Goal: Use online tool/utility: Utilize a website feature to perform a specific function

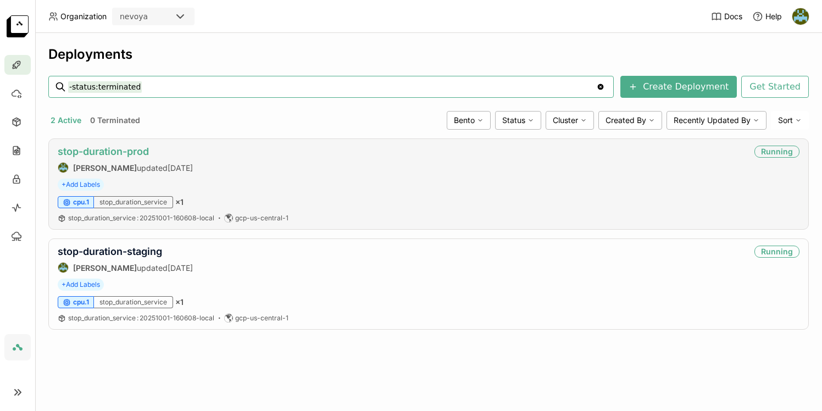
click at [133, 150] on link "stop-duration-prod" at bounding box center [103, 152] width 91 height 12
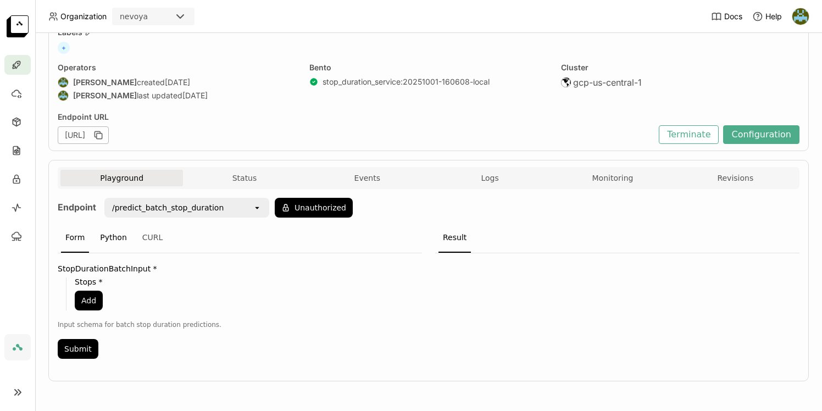
click at [110, 239] on div "Python" at bounding box center [114, 238] width 36 height 30
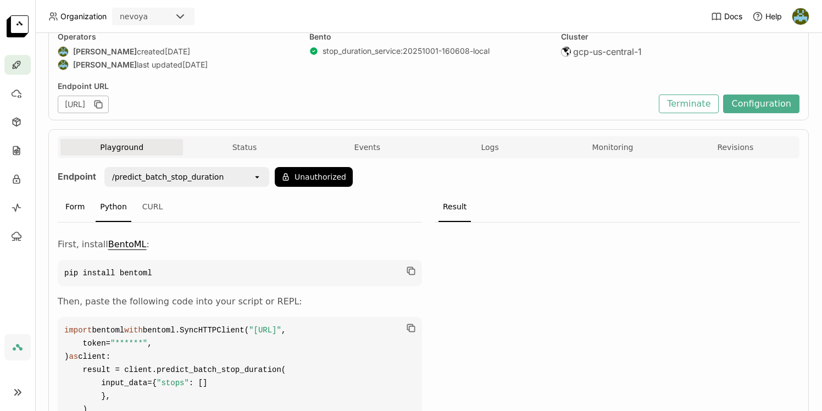
click at [75, 208] on div "Form" at bounding box center [75, 207] width 28 height 30
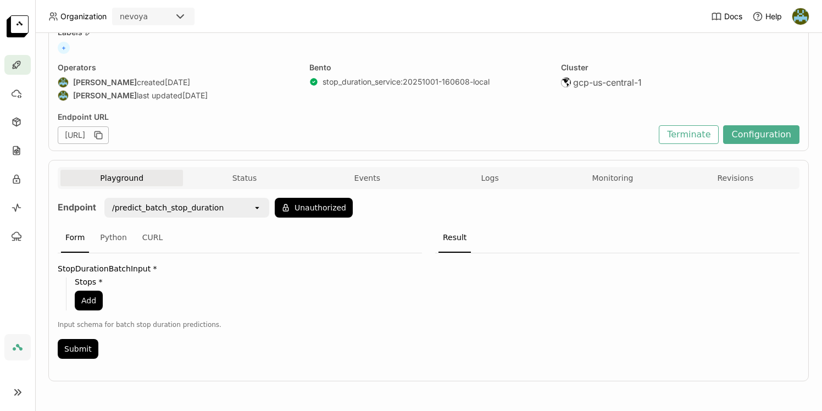
click at [228, 204] on div "/predict_batch_stop_duration" at bounding box center [178, 208] width 147 height 18
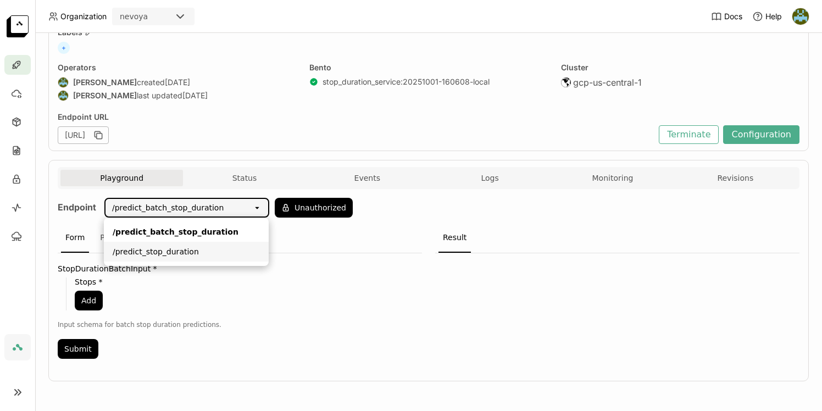
click at [170, 252] on div "/predict_stop_duration" at bounding box center [186, 251] width 147 height 11
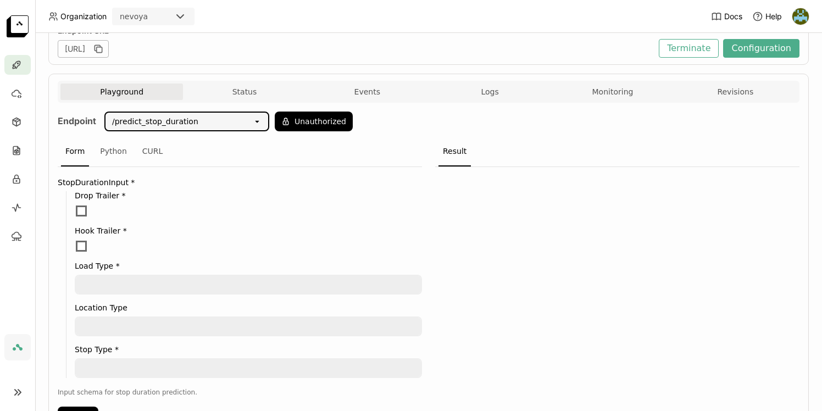
scroll to position [225, 0]
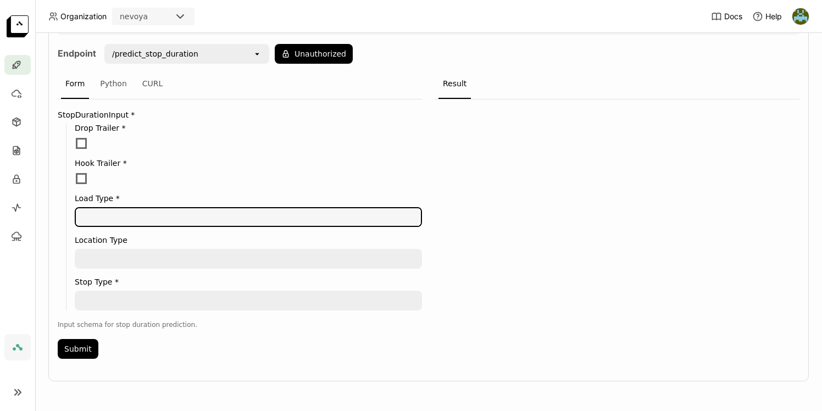
click at [127, 223] on textarea at bounding box center [248, 217] width 345 height 18
type textarea "trucklaod"
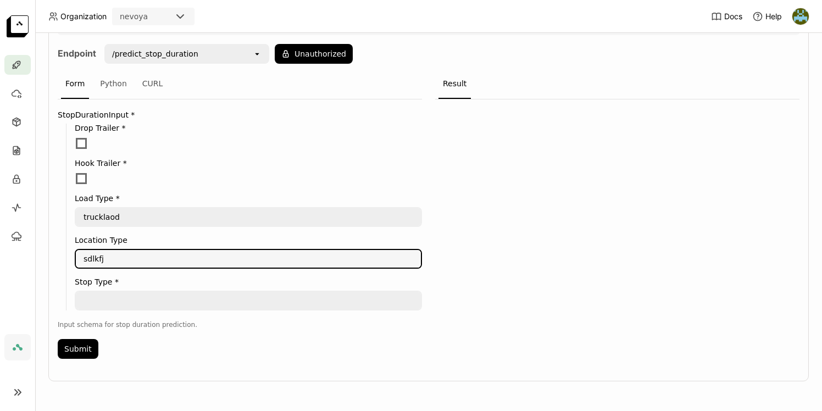
type textarea "sdlkfj"
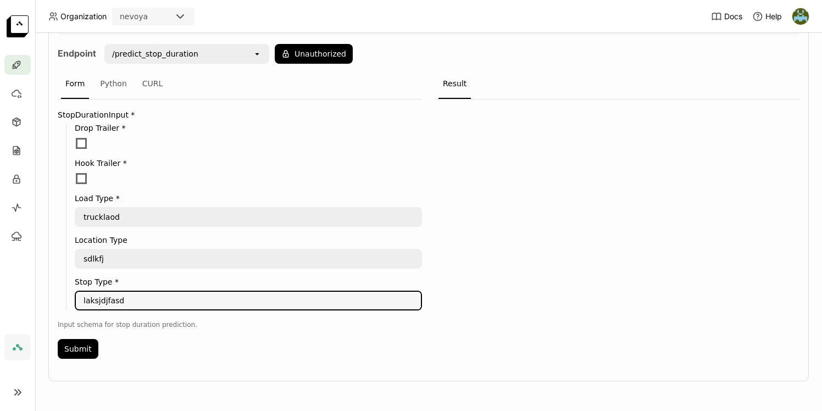
type textarea "laksjdjfasd"
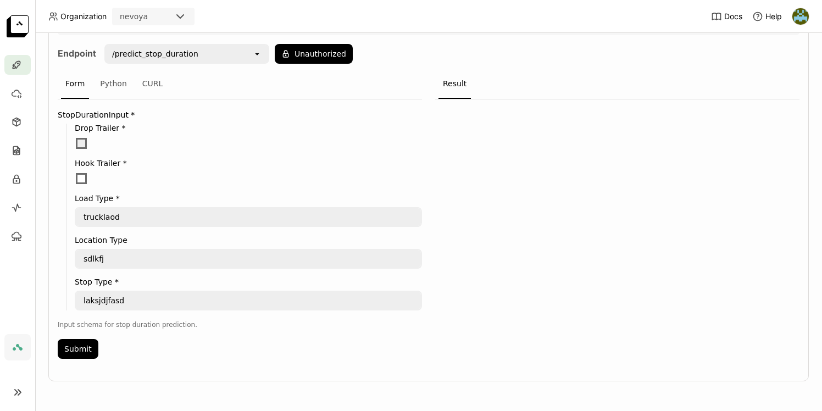
click at [82, 139] on span at bounding box center [81, 143] width 11 height 11
click at [75, 137] on input "checkbox" at bounding box center [75, 137] width 0 height 0
click at [69, 348] on button "Submit" at bounding box center [78, 349] width 41 height 20
click at [131, 217] on textarea "trucklaod" at bounding box center [248, 217] width 345 height 18
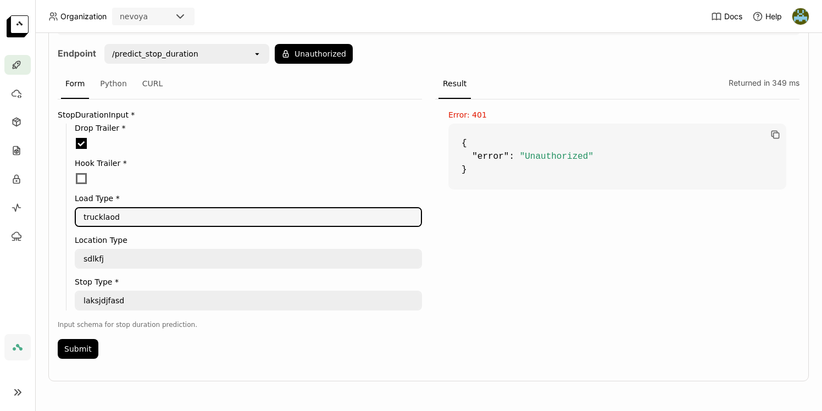
click at [131, 217] on textarea "trucklaod" at bounding box center [248, 217] width 345 height 18
type textarea "truckload"
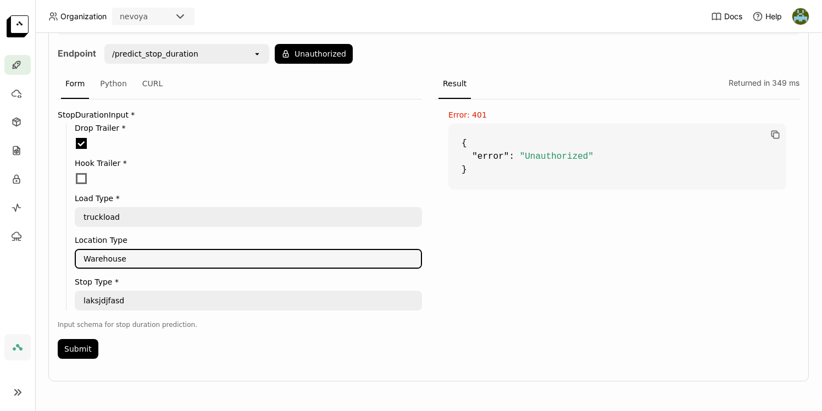
type textarea "Warehouse"
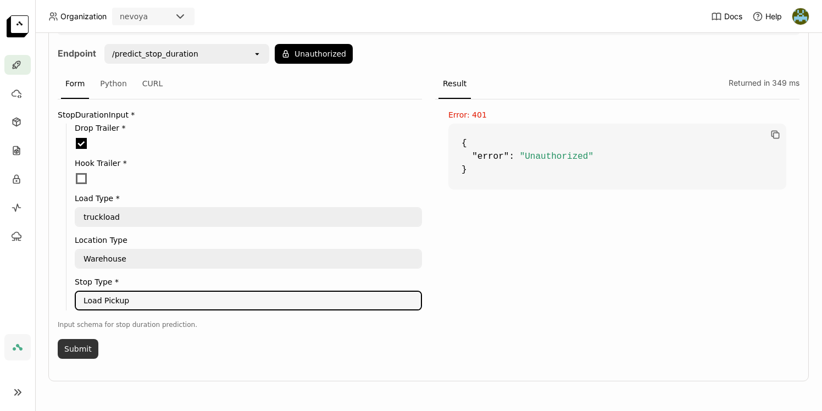
type textarea "Load Pickup"
click at [72, 346] on button "Submit" at bounding box center [78, 349] width 41 height 20
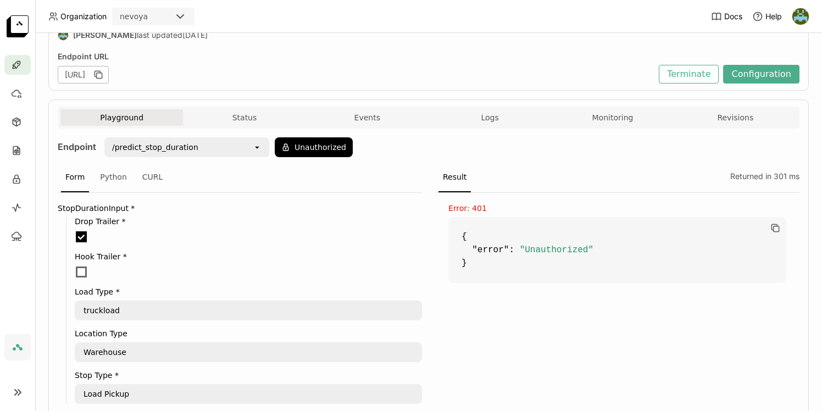
scroll to position [126, 0]
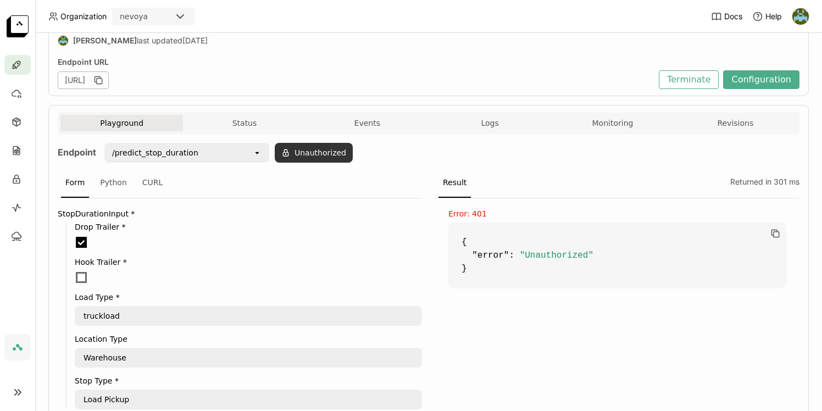
click at [334, 153] on button "Unauthorized" at bounding box center [314, 153] width 78 height 20
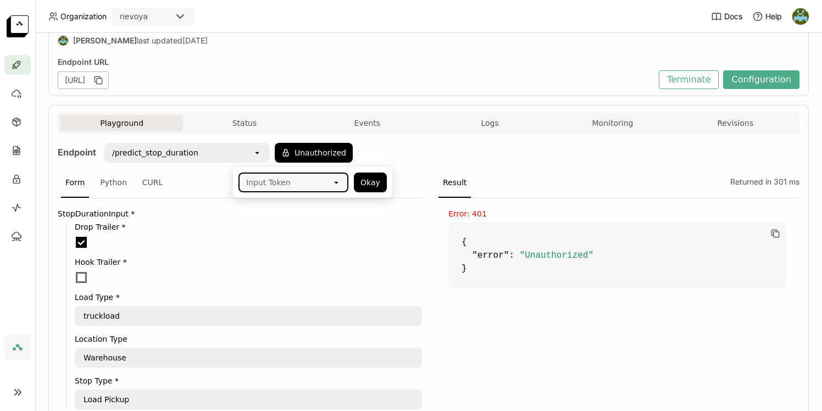
click at [337, 183] on icon at bounding box center [336, 183] width 4 height 2
click at [302, 208] on div "bentoml-[PERSON_NAME]-local" at bounding box center [293, 212] width 92 height 22
click at [363, 189] on button "Okay" at bounding box center [370, 182] width 33 height 20
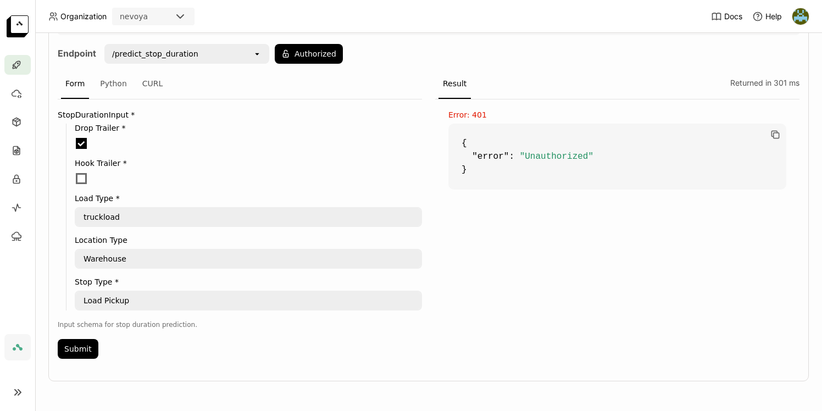
scroll to position [224, 0]
click at [76, 347] on button "Submit" at bounding box center [78, 349] width 41 height 20
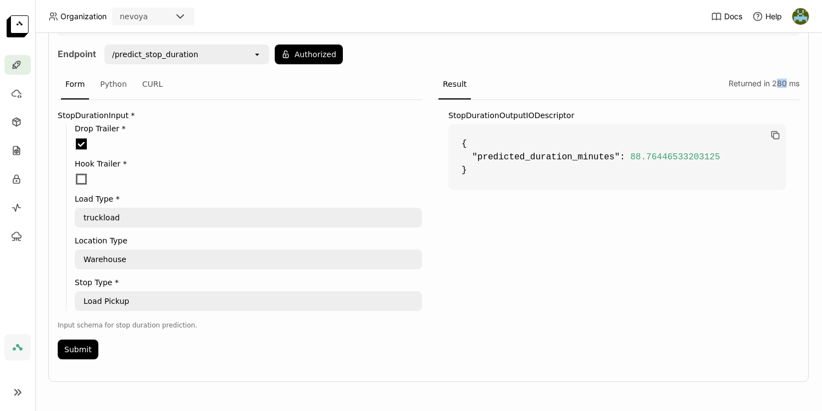
drag, startPoint x: 778, startPoint y: 85, endPoint x: 785, endPoint y: 87, distance: 8.2
click at [785, 87] on div "Returned in 280 ms" at bounding box center [761, 85] width 75 height 30
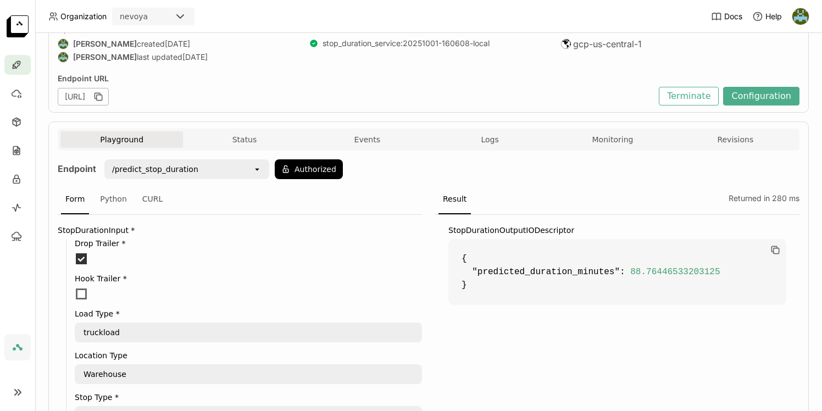
scroll to position [225, 0]
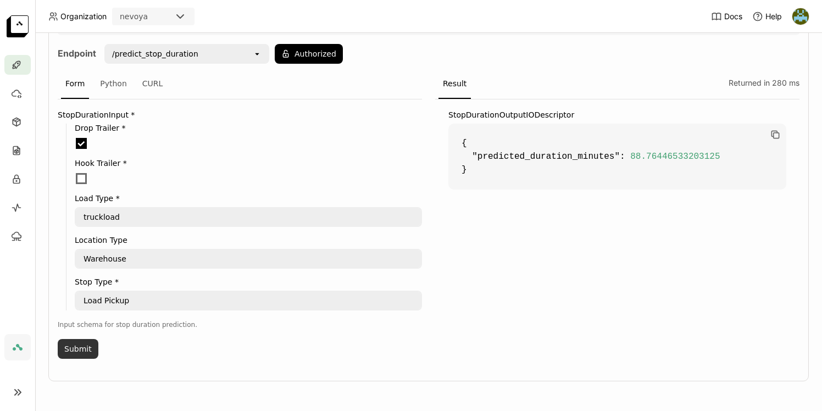
click at [76, 344] on button "Submit" at bounding box center [78, 349] width 41 height 20
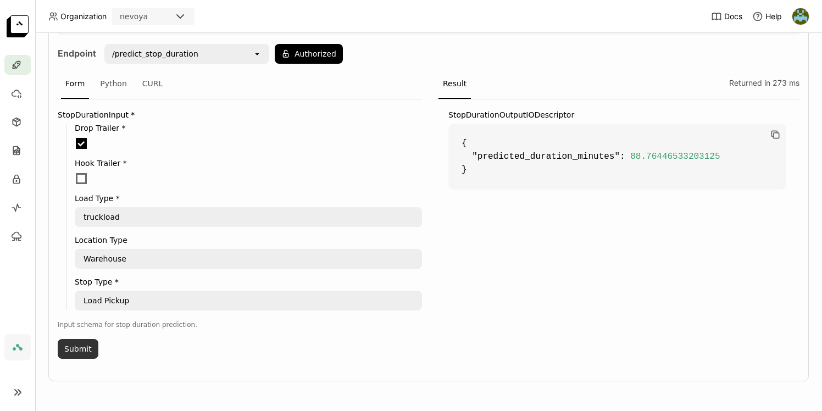
click at [76, 344] on button "Submit" at bounding box center [78, 349] width 41 height 20
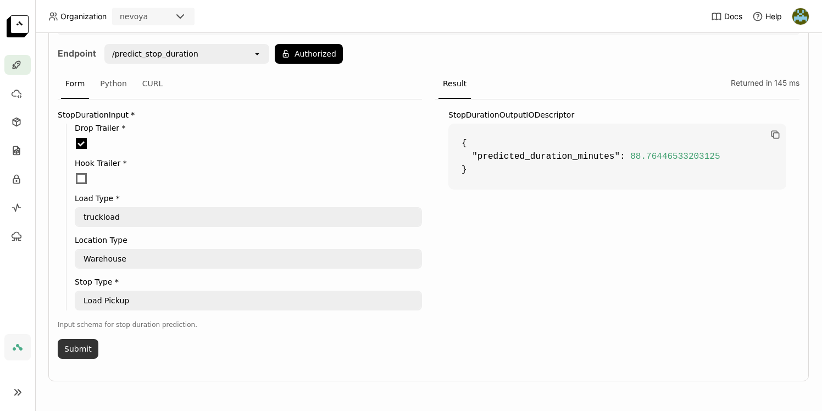
click at [76, 344] on button "Submit" at bounding box center [78, 349] width 41 height 20
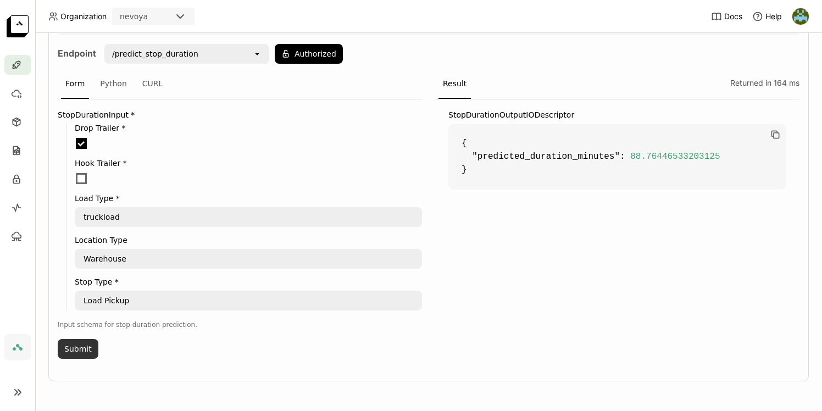
click at [76, 344] on button "Submit" at bounding box center [78, 349] width 41 height 20
